Goal: Task Accomplishment & Management: Manage account settings

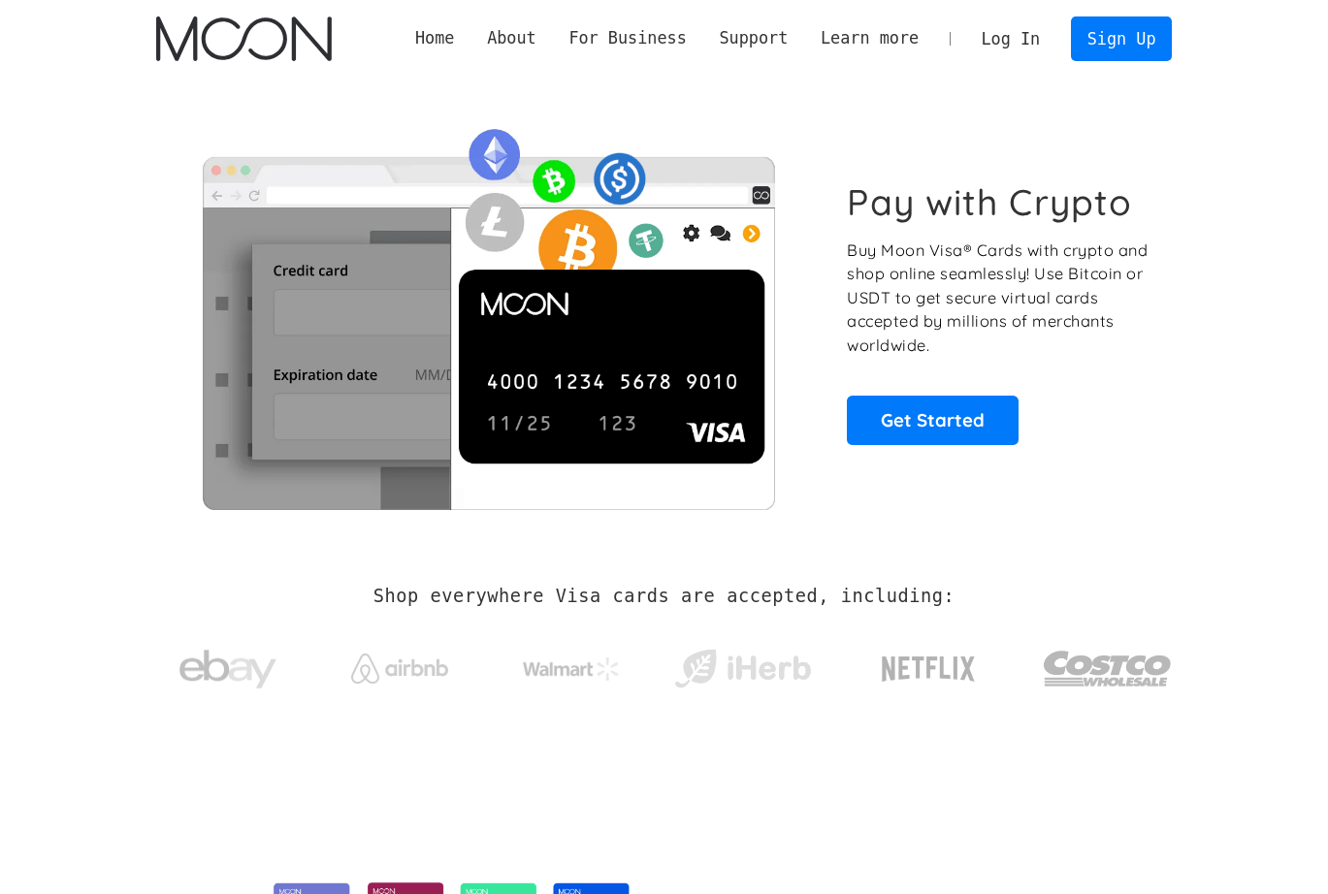
click at [1027, 40] on link "Log In" at bounding box center [1010, 38] width 91 height 43
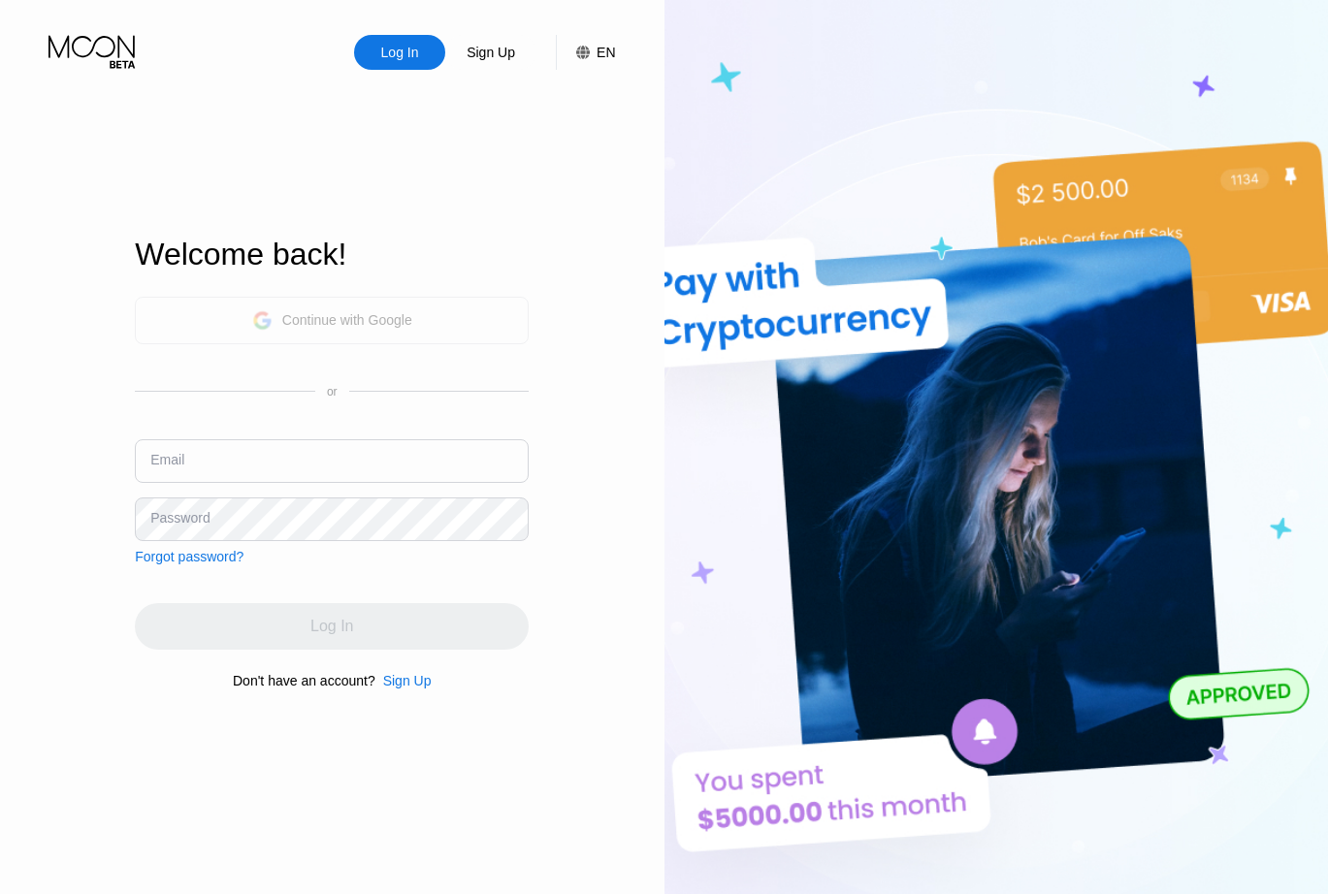
click at [310, 314] on div "Continue with Google" at bounding box center [347, 320] width 130 height 16
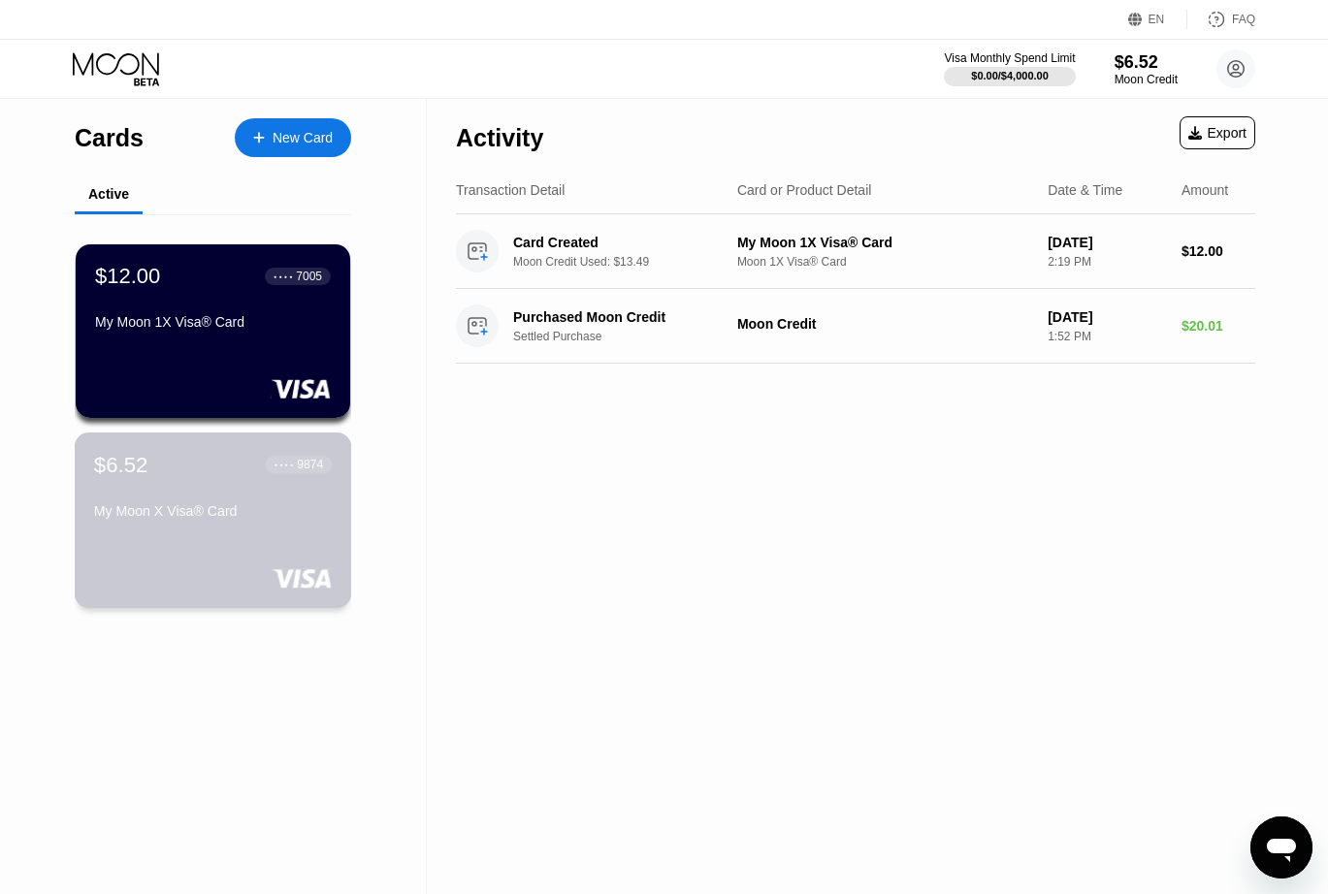
click at [176, 547] on div "$6.52 ● ● ● ● 9874 My Moon X Visa® Card" at bounding box center [213, 521] width 277 height 176
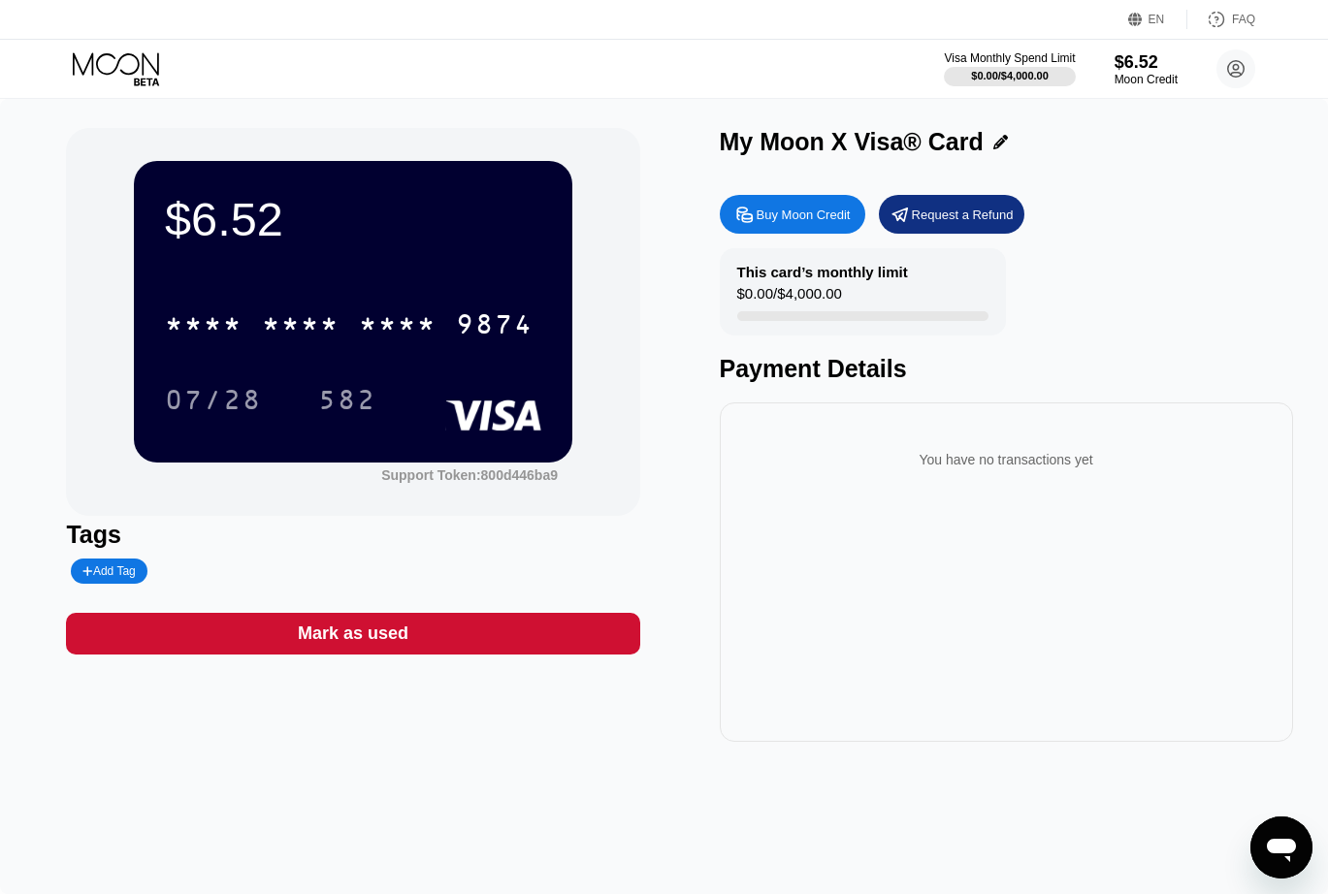
click at [100, 65] on icon at bounding box center [118, 69] width 90 height 34
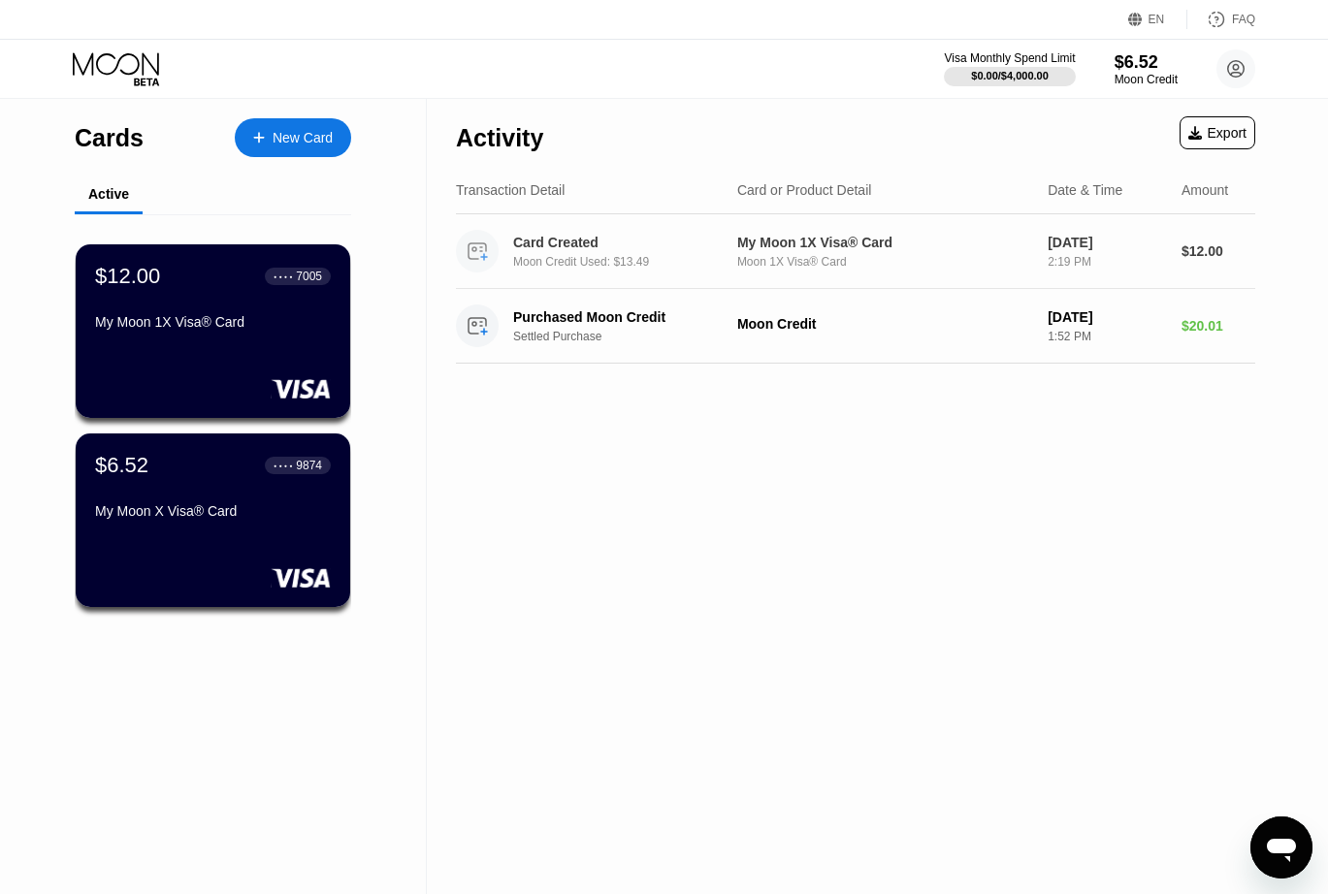
click at [794, 246] on div "My Moon 1X Visa® Card" at bounding box center [884, 243] width 295 height 16
